Goal: Information Seeking & Learning: Learn about a topic

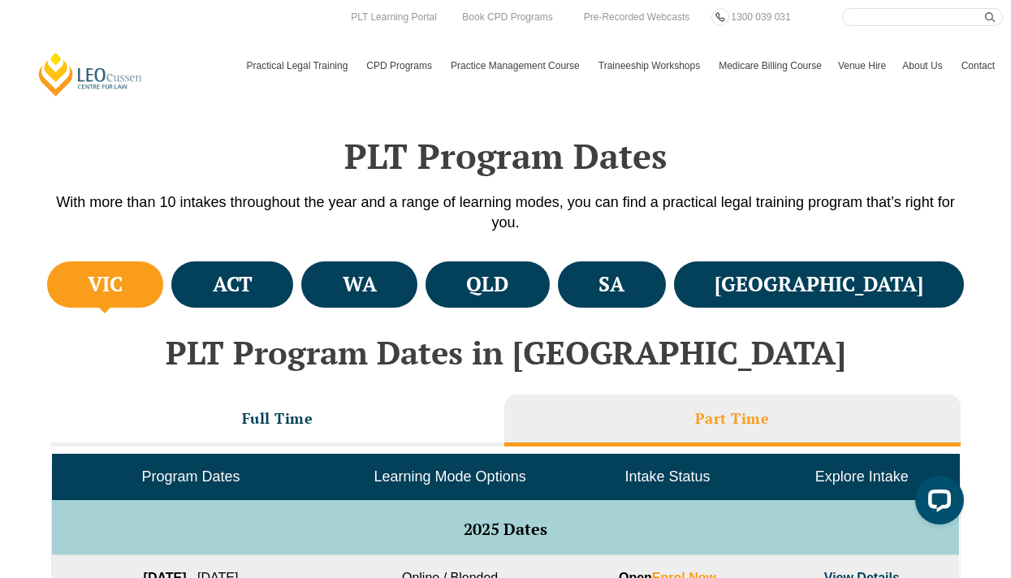
click at [485, 482] on span "Learning Mode Options" at bounding box center [450, 476] width 152 height 16
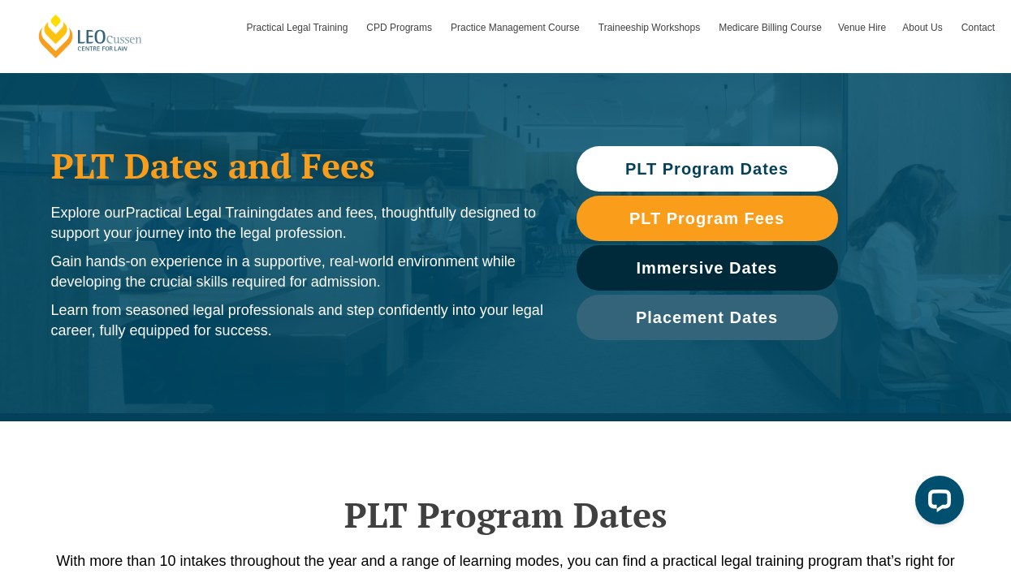
scroll to position [57, 0]
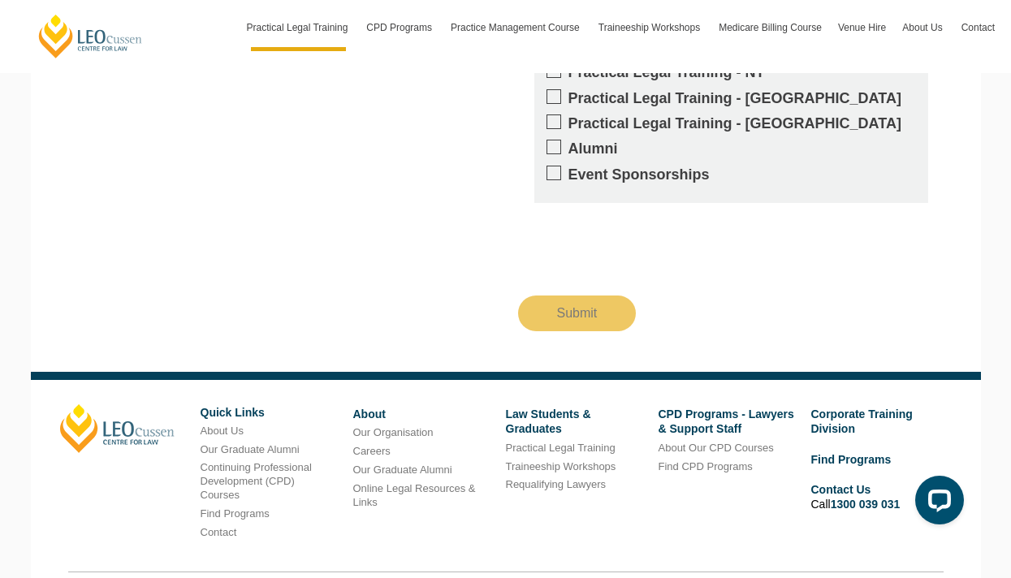
scroll to position [1819, 0]
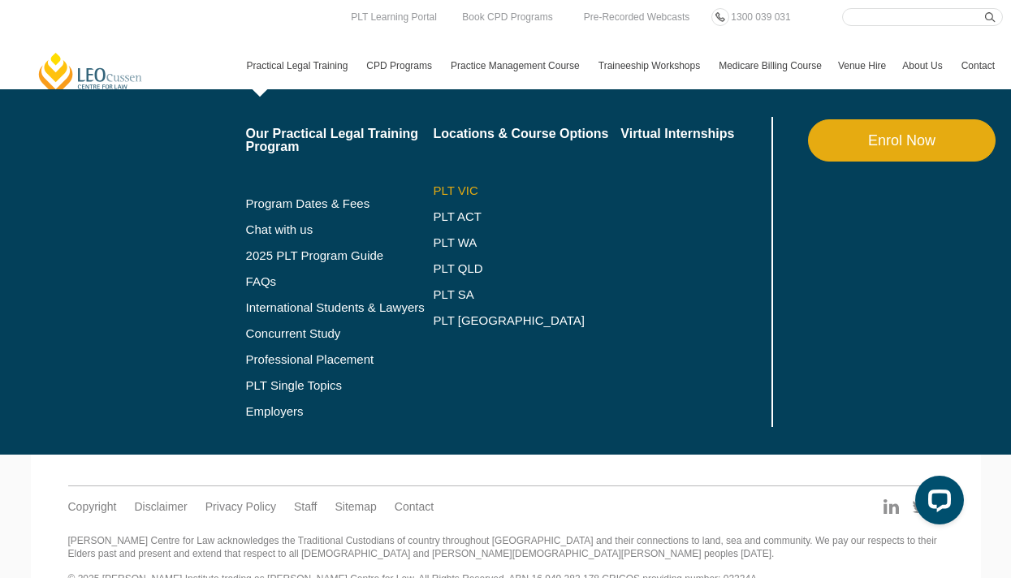
click at [449, 195] on link "PLT VIC" at bounding box center [527, 190] width 188 height 13
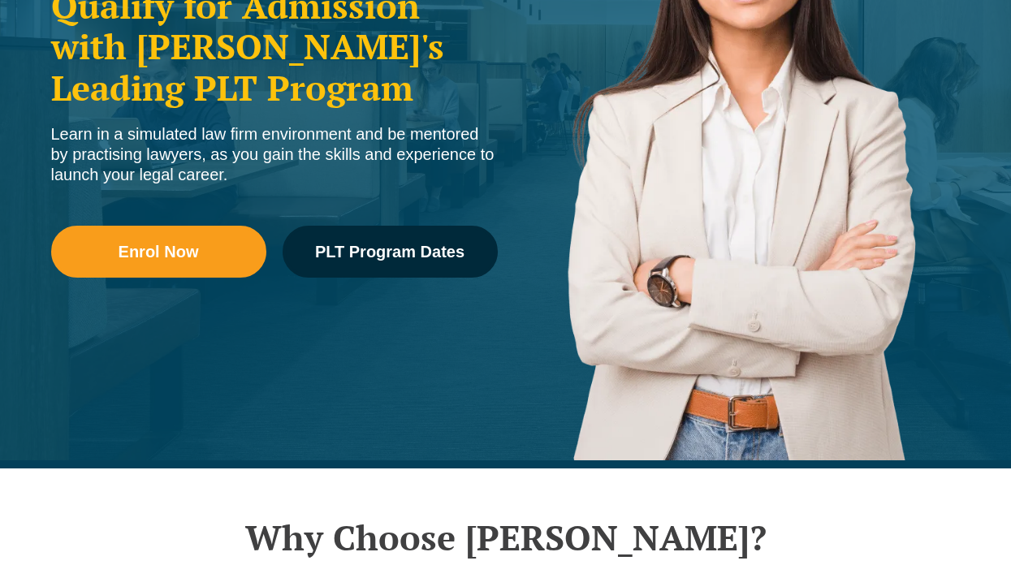
scroll to position [419, 0]
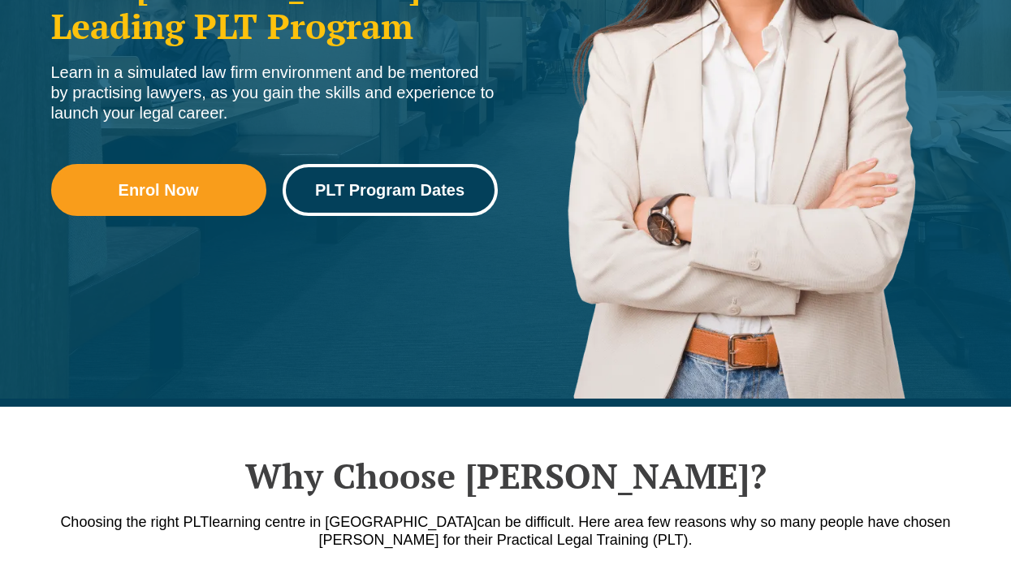
click at [354, 197] on span "PLT Program Dates" at bounding box center [389, 190] width 149 height 16
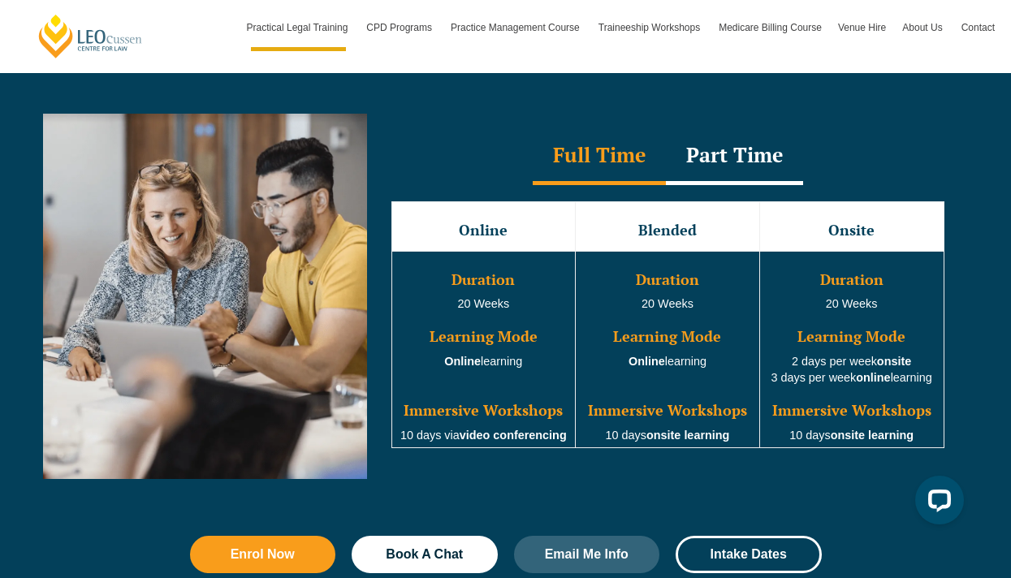
scroll to position [1474, 0]
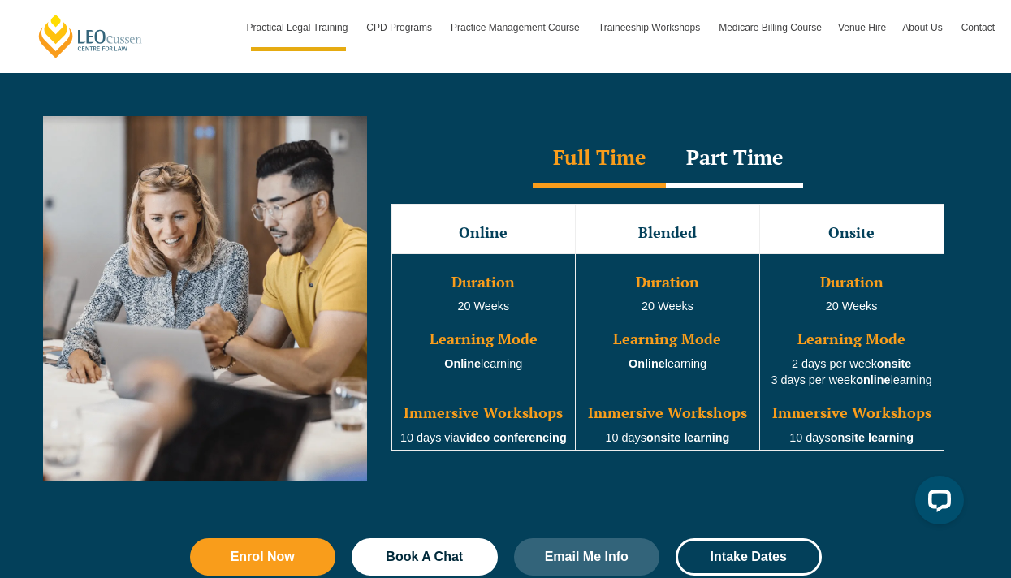
click at [747, 163] on div "Part Time" at bounding box center [734, 159] width 137 height 57
